Goal: Task Accomplishment & Management: Manage account settings

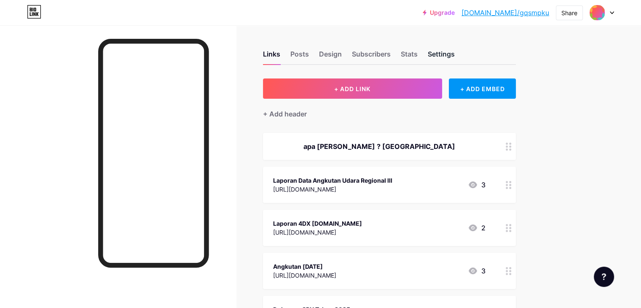
click at [455, 54] on div "Settings" at bounding box center [441, 56] width 27 height 15
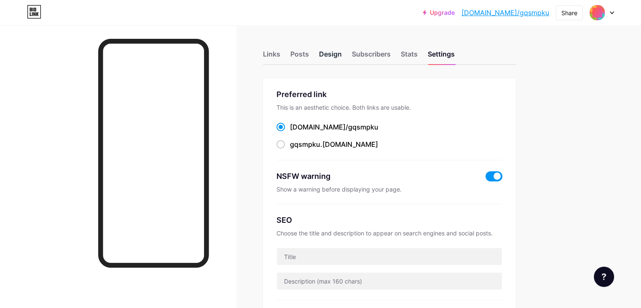
click at [342, 49] on div "Design" at bounding box center [330, 56] width 23 height 15
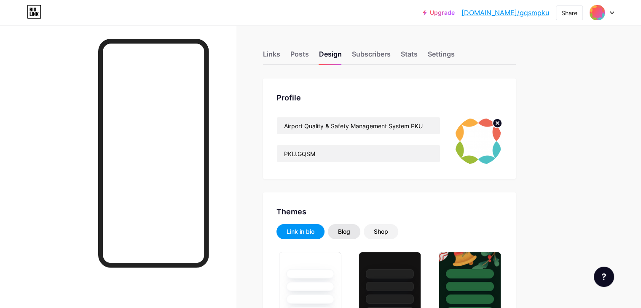
click at [350, 229] on div "Blog" at bounding box center [344, 231] width 12 height 8
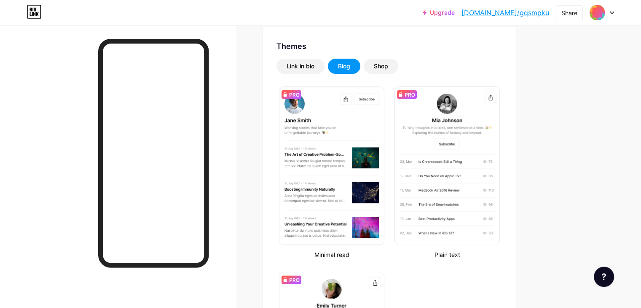
scroll to position [169, 0]
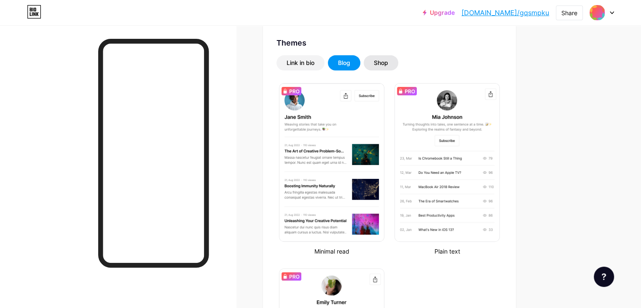
click at [388, 65] on div "Shop" at bounding box center [381, 63] width 14 height 8
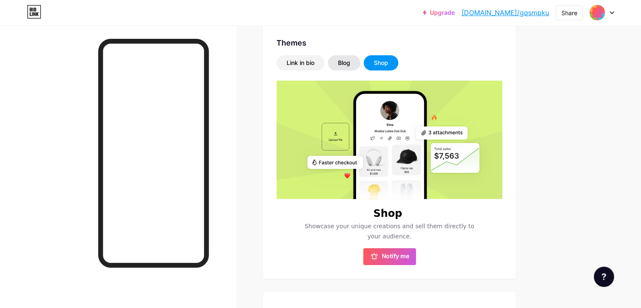
click at [360, 68] on div "Blog" at bounding box center [344, 62] width 32 height 15
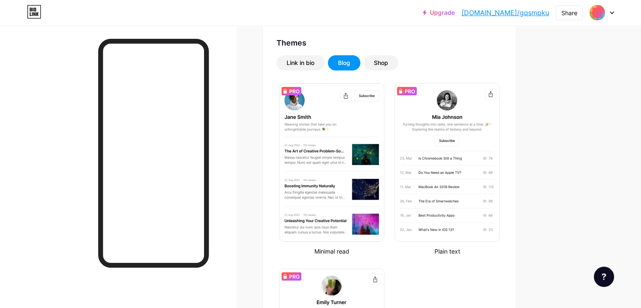
click at [326, 53] on div "Themes Link in bio Blog Shop Minimal read Plain text Newsletter Changes saved" at bounding box center [389, 239] width 253 height 430
click at [324, 56] on div "Link in bio" at bounding box center [300, 62] width 48 height 15
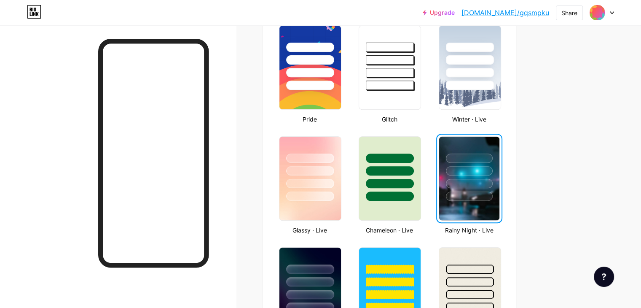
scroll to position [463, 0]
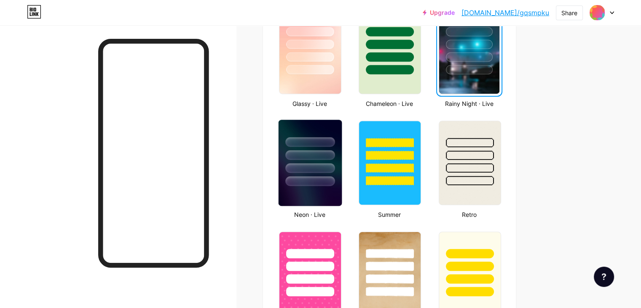
click at [342, 187] on img at bounding box center [309, 163] width 63 height 86
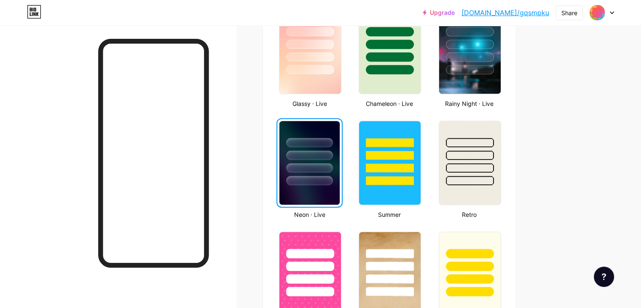
click at [383, 155] on div "Basics Carbon Christmas Pride Glitch Winter · Live Glassy · Live Chameleon · Li…" at bounding box center [389, 224] width 226 height 876
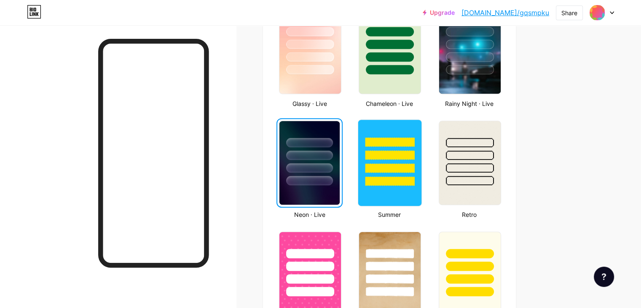
click at [421, 160] on div at bounding box center [389, 153] width 63 height 66
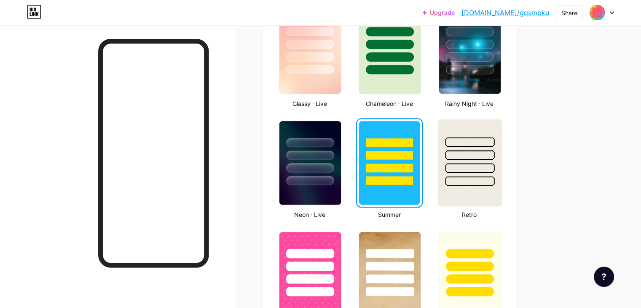
click at [494, 166] on div at bounding box center [469, 168] width 49 height 10
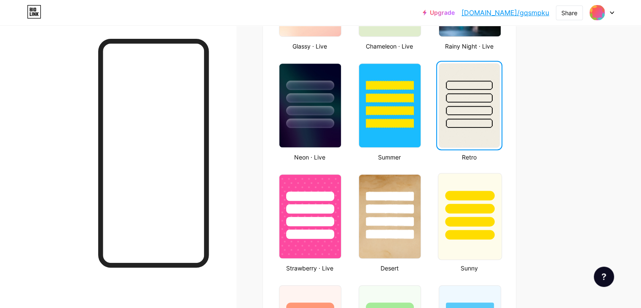
scroll to position [590, 0]
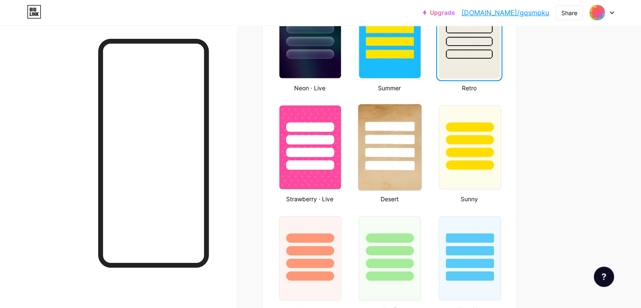
click at [421, 175] on img at bounding box center [389, 147] width 63 height 86
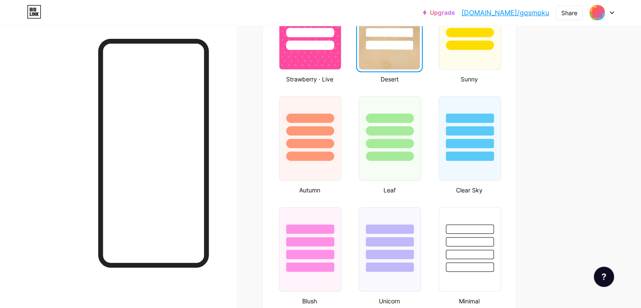
scroll to position [716, 0]
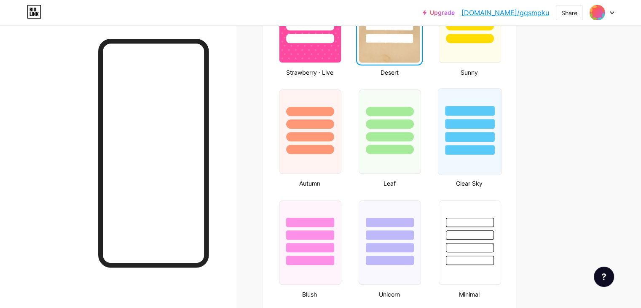
click at [501, 160] on div at bounding box center [469, 131] width 64 height 87
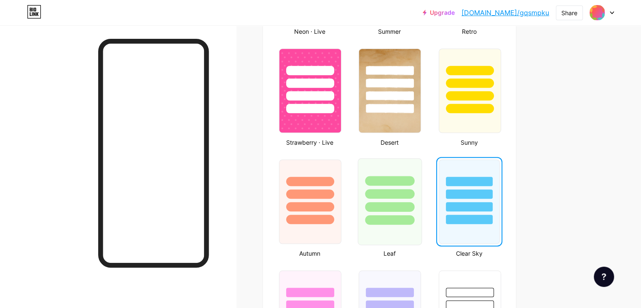
scroll to position [632, 0]
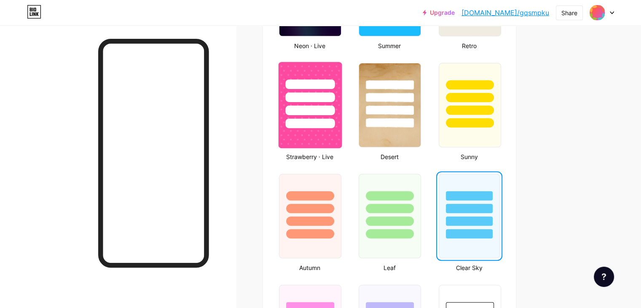
click at [334, 92] on div at bounding box center [309, 97] width 49 height 10
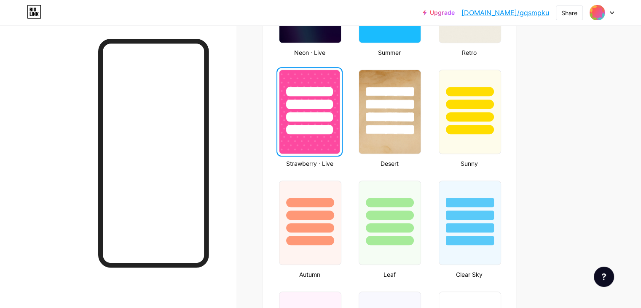
scroll to position [421, 0]
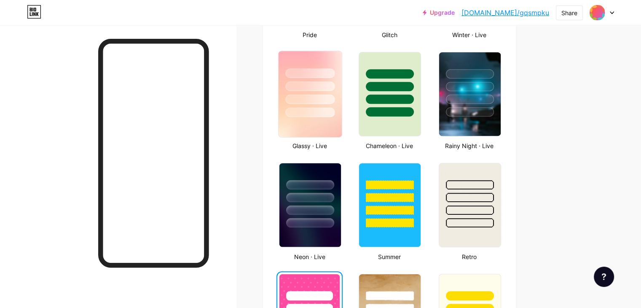
click at [334, 88] on div at bounding box center [309, 86] width 49 height 10
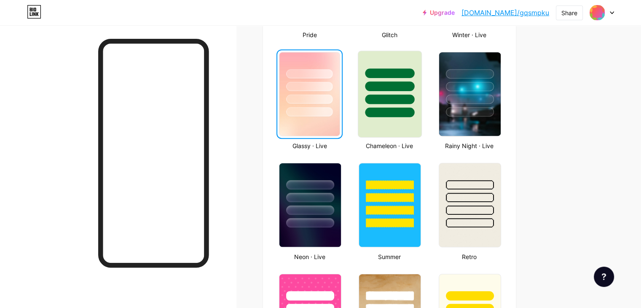
click at [411, 82] on div at bounding box center [389, 86] width 49 height 10
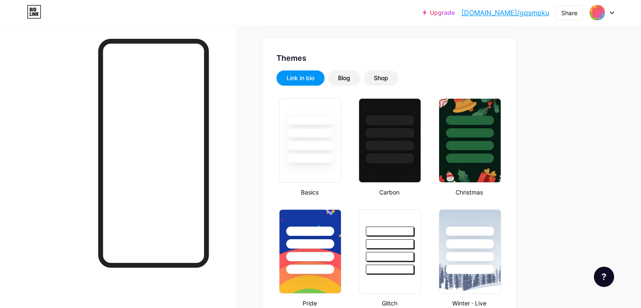
scroll to position [169, 0]
